Goal: Information Seeking & Learning: Learn about a topic

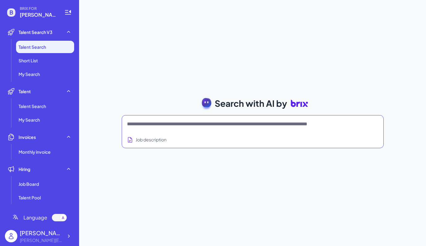
click at [159, 127] on textarea at bounding box center [245, 124] width 237 height 7
type textarea "*"
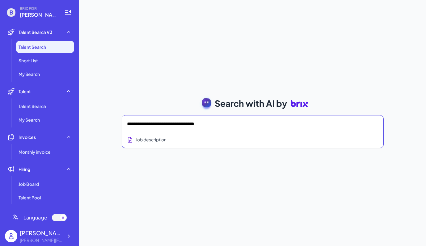
click at [157, 122] on textarea "**********" at bounding box center [245, 124] width 237 height 7
click at [145, 125] on textarea "**********" at bounding box center [245, 124] width 237 height 7
type textarea "**********"
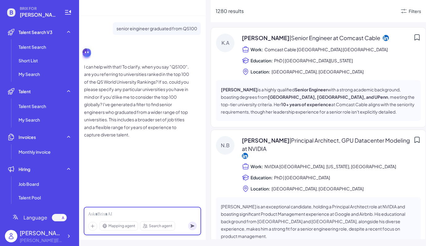
click at [146, 214] on div at bounding box center [142, 214] width 109 height 7
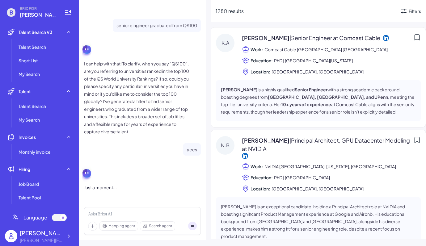
click at [417, 14] on div "Filters" at bounding box center [410, 10] width 21 height 7
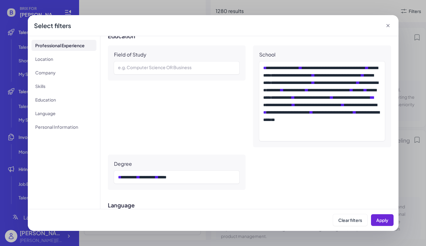
scroll to position [387, 0]
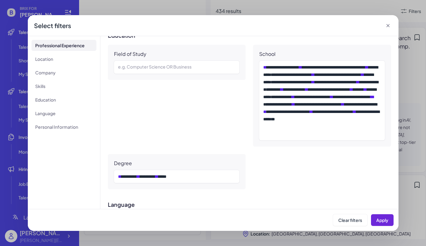
click at [386, 26] on icon at bounding box center [388, 26] width 6 height 6
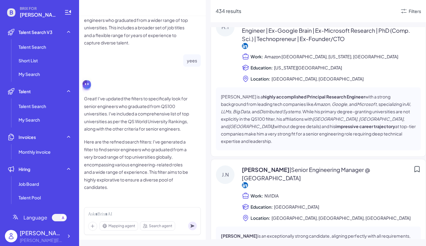
scroll to position [0, 0]
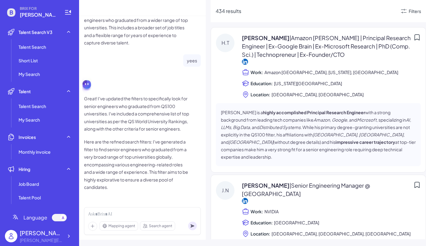
click at [320, 44] on span "| Amazon [PERSON_NAME] | Principal Research Engineer | Ex-Google Brain | Ex-Mic…" at bounding box center [326, 46] width 169 height 24
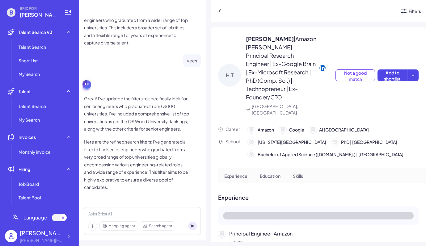
click at [416, 12] on div "Filters" at bounding box center [415, 11] width 12 height 6
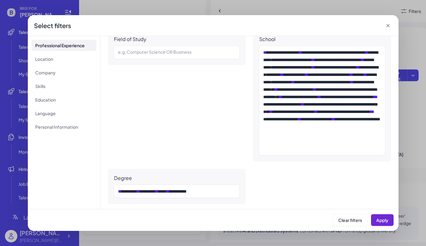
scroll to position [410, 0]
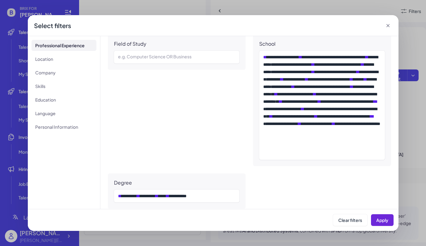
click at [389, 26] on icon at bounding box center [388, 26] width 6 height 6
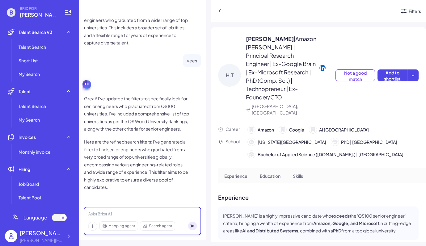
click at [120, 217] on div at bounding box center [142, 214] width 109 height 7
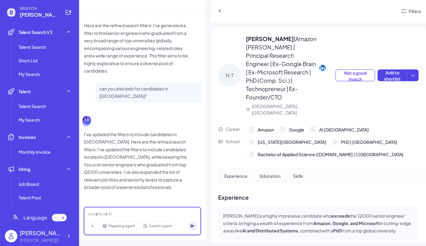
scroll to position [216, 0]
click at [219, 10] on icon at bounding box center [220, 11] width 6 height 6
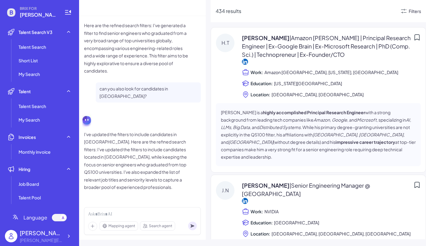
click at [411, 11] on div "Filters" at bounding box center [415, 11] width 12 height 6
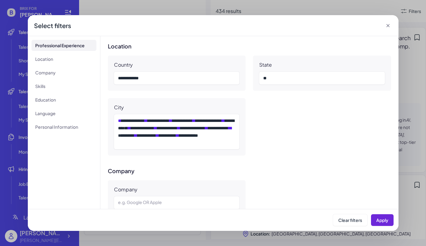
scroll to position [166, 0]
click at [386, 221] on span "Apply" at bounding box center [382, 221] width 12 height 6
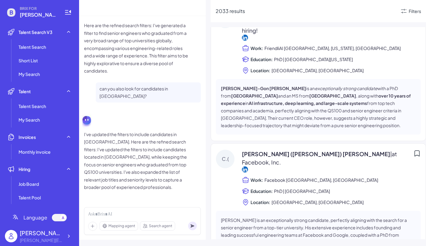
scroll to position [0, 0]
